Goal: Task Accomplishment & Management: Use online tool/utility

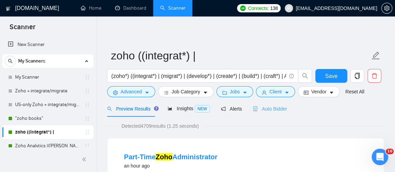
click at [278, 115] on div "Auto Bidder" at bounding box center [270, 109] width 34 height 16
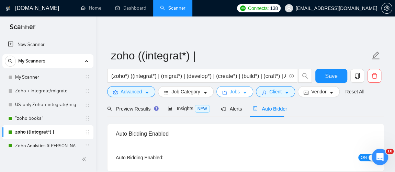
click at [227, 93] on button "Jobs" at bounding box center [234, 91] width 37 height 11
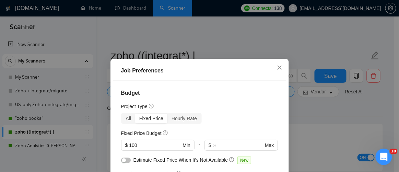
scroll to position [20, 0]
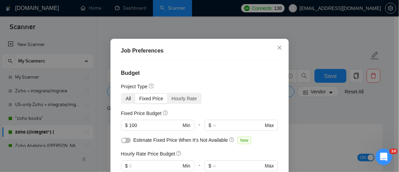
click at [122, 99] on div "All" at bounding box center [129, 99] width 14 height 10
click at [122, 94] on input "All" at bounding box center [122, 94] width 0 height 0
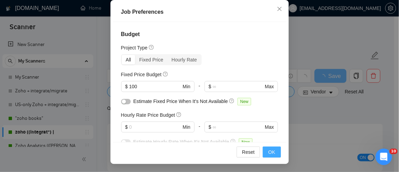
click at [268, 153] on span "OK" at bounding box center [271, 152] width 7 height 8
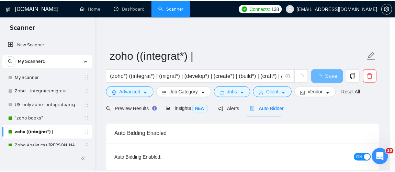
scroll to position [41, 0]
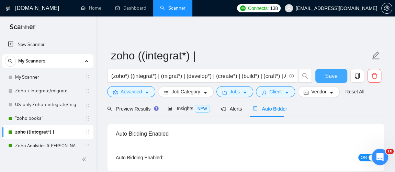
click at [334, 78] on span "Save" at bounding box center [331, 76] width 12 height 9
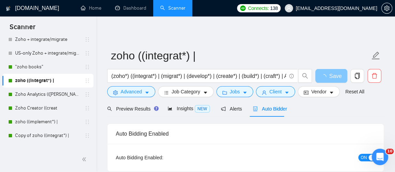
scroll to position [57, 0]
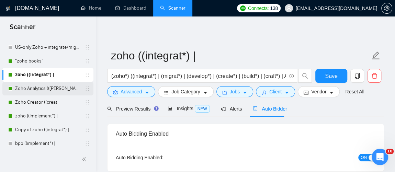
click at [45, 88] on link "Zoho Analytics (([PERSON_NAME]" at bounding box center [47, 89] width 65 height 14
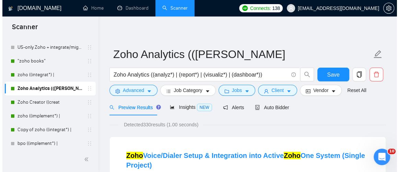
scroll to position [6, 0]
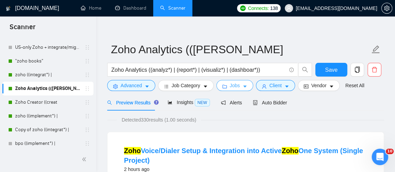
click at [240, 89] on button "Jobs" at bounding box center [234, 85] width 37 height 11
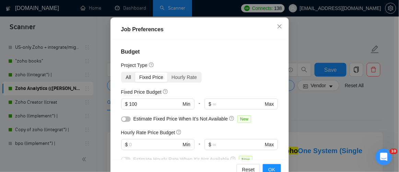
click at [127, 82] on div "All" at bounding box center [129, 77] width 14 height 10
click at [122, 72] on input "All" at bounding box center [122, 72] width 0 height 0
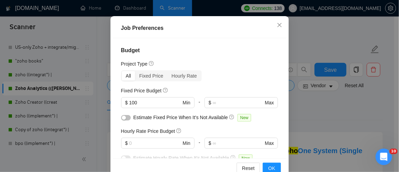
scroll to position [59, 0]
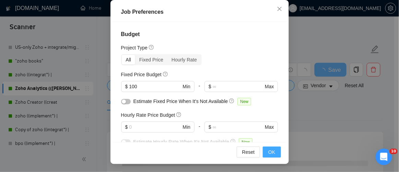
click at [276, 155] on button "OK" at bounding box center [272, 152] width 18 height 11
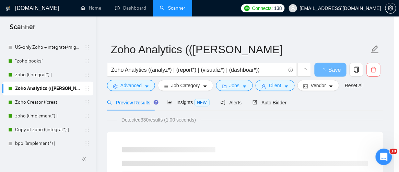
scroll to position [41, 0]
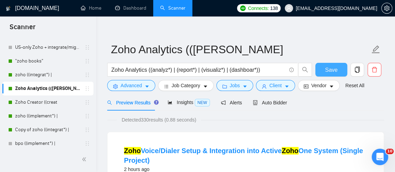
click at [333, 74] on button "Save" at bounding box center [331, 70] width 32 height 14
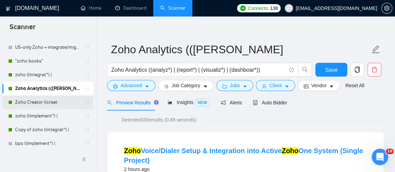
click at [30, 102] on link "Zoho Creator ((creat" at bounding box center [47, 102] width 65 height 14
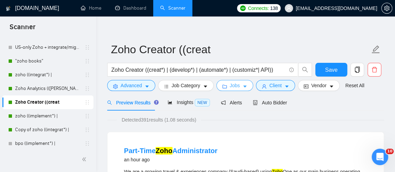
click at [235, 85] on span "Jobs" at bounding box center [235, 86] width 10 height 8
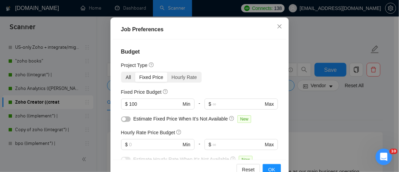
click at [127, 82] on div "All" at bounding box center [129, 77] width 14 height 10
click at [122, 72] on input "All" at bounding box center [122, 72] width 0 height 0
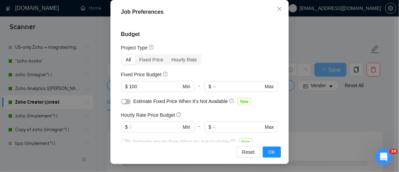
scroll to position [266, 0]
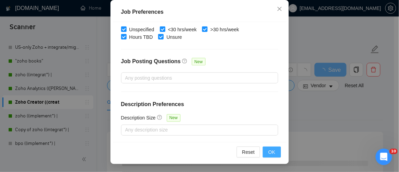
click at [268, 152] on span "OK" at bounding box center [271, 152] width 7 height 8
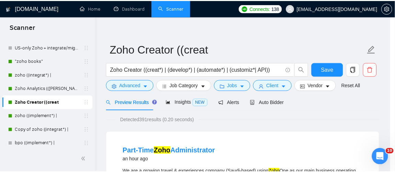
scroll to position [41, 0]
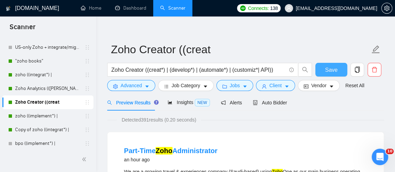
click at [329, 73] on span "Save" at bounding box center [331, 70] width 12 height 9
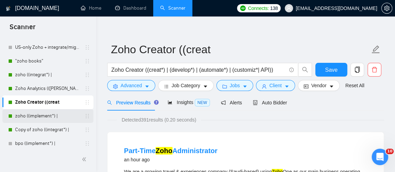
click at [40, 117] on link "zoho ((implement*) |" at bounding box center [47, 116] width 65 height 14
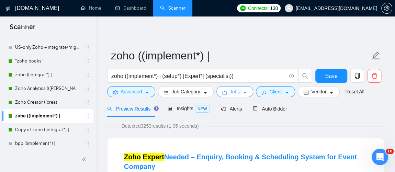
click at [243, 96] on button "Jobs" at bounding box center [234, 91] width 37 height 11
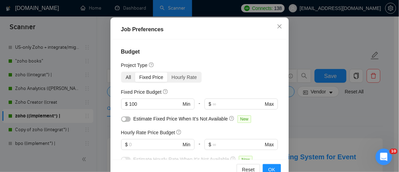
click at [125, 82] on div "All" at bounding box center [129, 77] width 14 height 10
click at [122, 72] on input "All" at bounding box center [122, 72] width 0 height 0
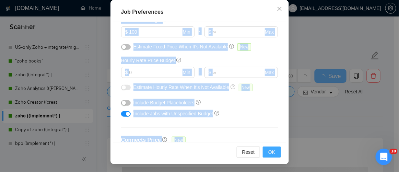
drag, startPoint x: 280, startPoint y: 59, endPoint x: 278, endPoint y: 150, distance: 91.0
click at [278, 150] on div "Job Preferences Budget Project Type All Fixed Price Hourly Rate Fixed Price Bud…" at bounding box center [200, 82] width 179 height 164
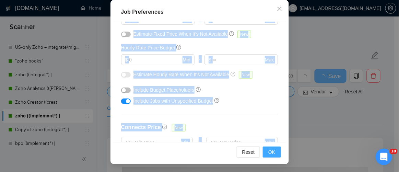
click at [272, 152] on span "OK" at bounding box center [271, 152] width 7 height 8
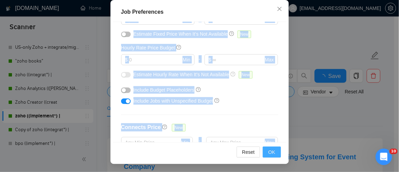
scroll to position [41, 0]
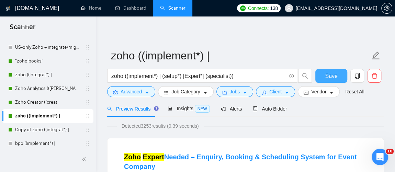
click at [330, 79] on span "Save" at bounding box center [331, 76] width 12 height 9
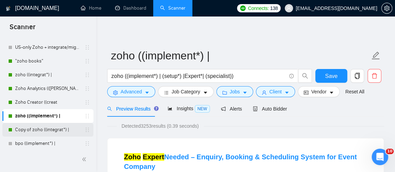
click at [45, 125] on link "Copy of zoho ((integrat*) |" at bounding box center [47, 130] width 65 height 14
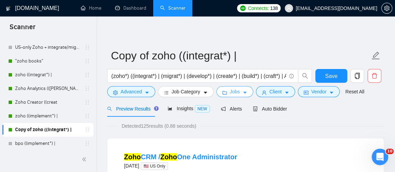
click at [239, 90] on button "Jobs" at bounding box center [234, 91] width 37 height 11
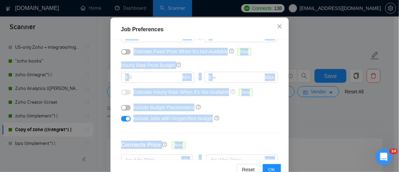
click at [273, 101] on div "Budget Project Type All Fixed Price Hourly Rate Fixed Price Budget $ 100 Min - …" at bounding box center [200, 99] width 174 height 120
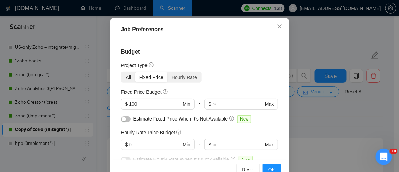
click at [126, 82] on div "All" at bounding box center [129, 77] width 14 height 10
click at [122, 72] on input "All" at bounding box center [122, 72] width 0 height 0
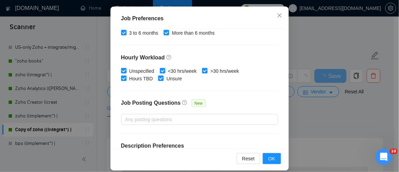
scroll to position [53, 0]
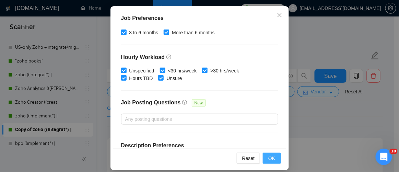
click at [272, 160] on span "OK" at bounding box center [271, 158] width 7 height 8
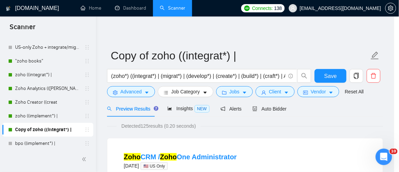
scroll to position [41, 0]
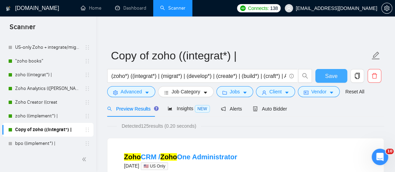
click at [339, 77] on button "Save" at bounding box center [331, 76] width 32 height 14
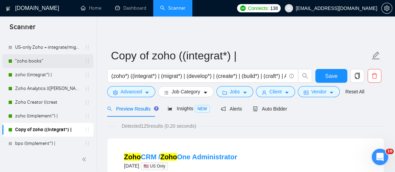
click at [46, 67] on link ""zoho books"" at bounding box center [47, 61] width 65 height 14
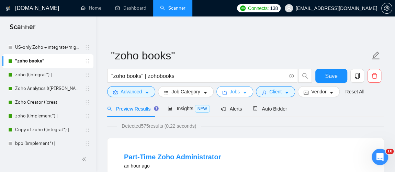
click at [243, 92] on icon "caret-down" at bounding box center [244, 93] width 3 height 2
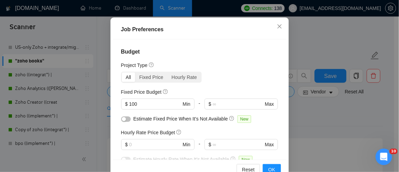
click at [128, 82] on div "All" at bounding box center [129, 77] width 14 height 10
click at [122, 72] on input "All" at bounding box center [122, 72] width 0 height 0
click at [277, 29] on icon "close" at bounding box center [279, 26] width 5 height 5
